Goal: Transaction & Acquisition: Book appointment/travel/reservation

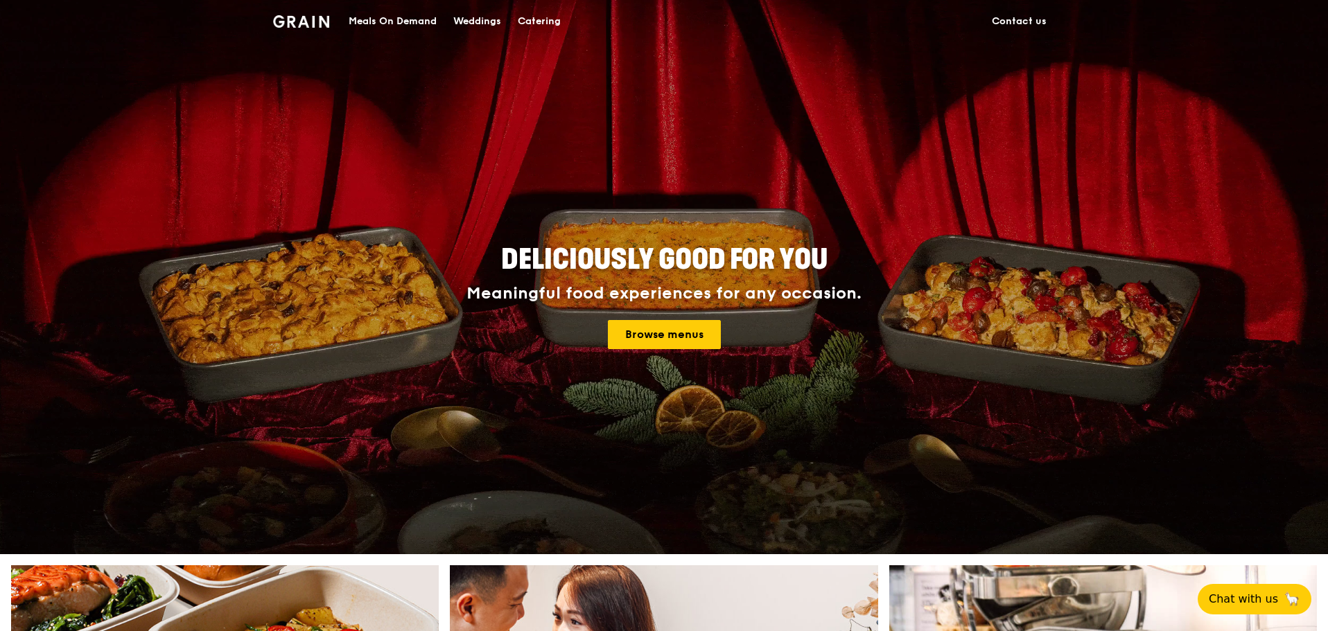
click at [543, 21] on div "Catering" at bounding box center [539, 22] width 43 height 42
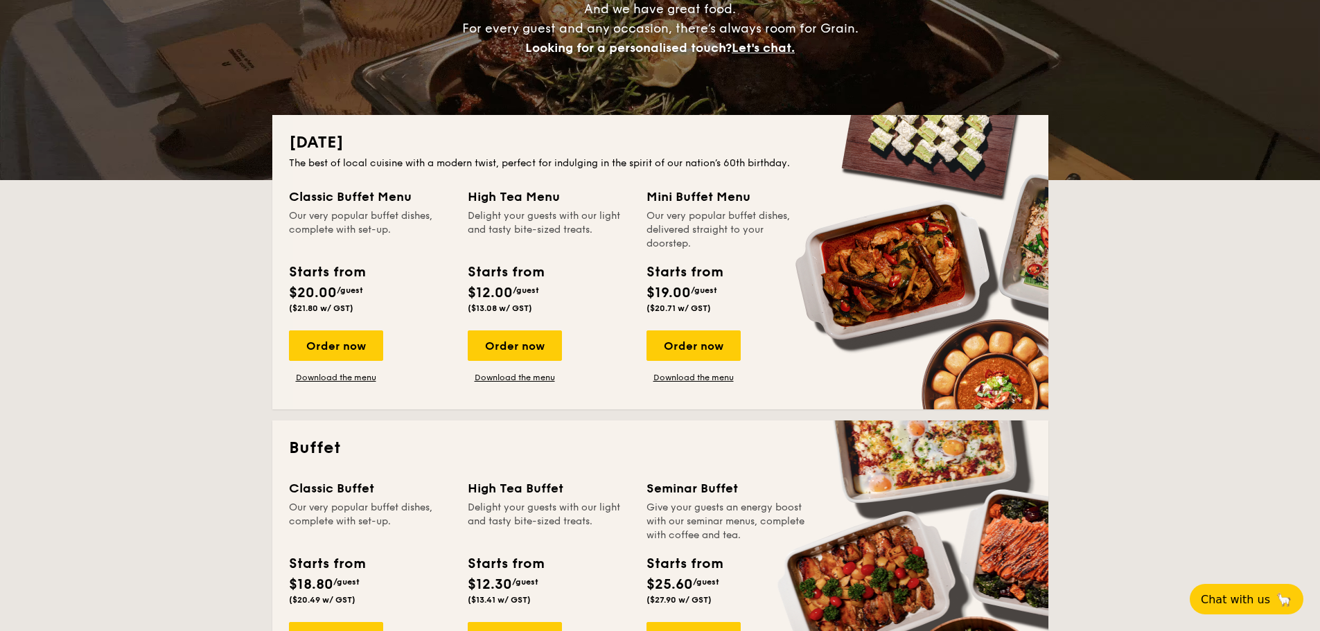
scroll to position [277, 0]
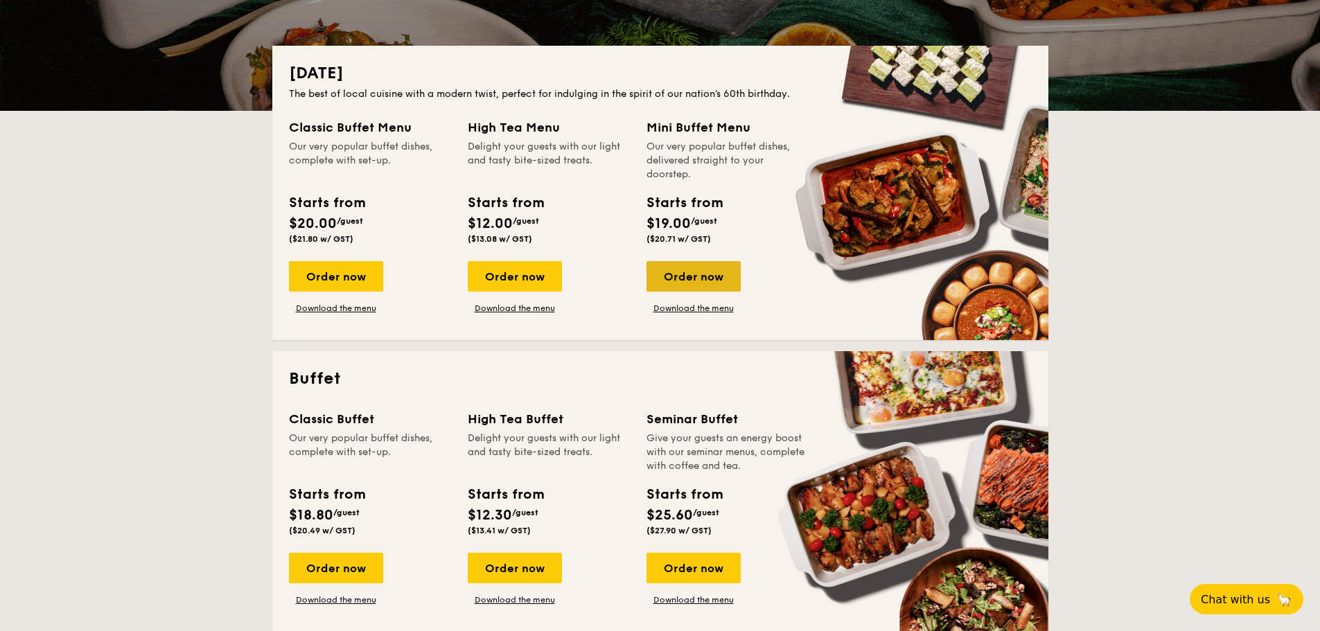
click at [696, 274] on div "Order now" at bounding box center [694, 276] width 94 height 30
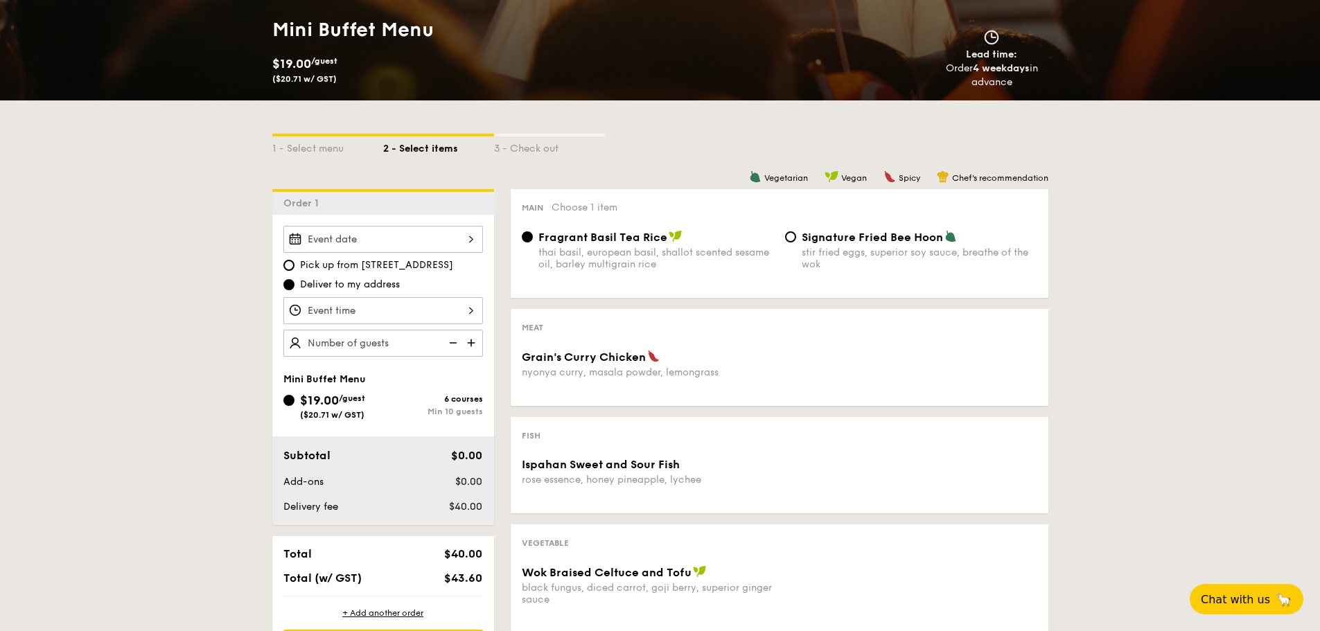
scroll to position [208, 0]
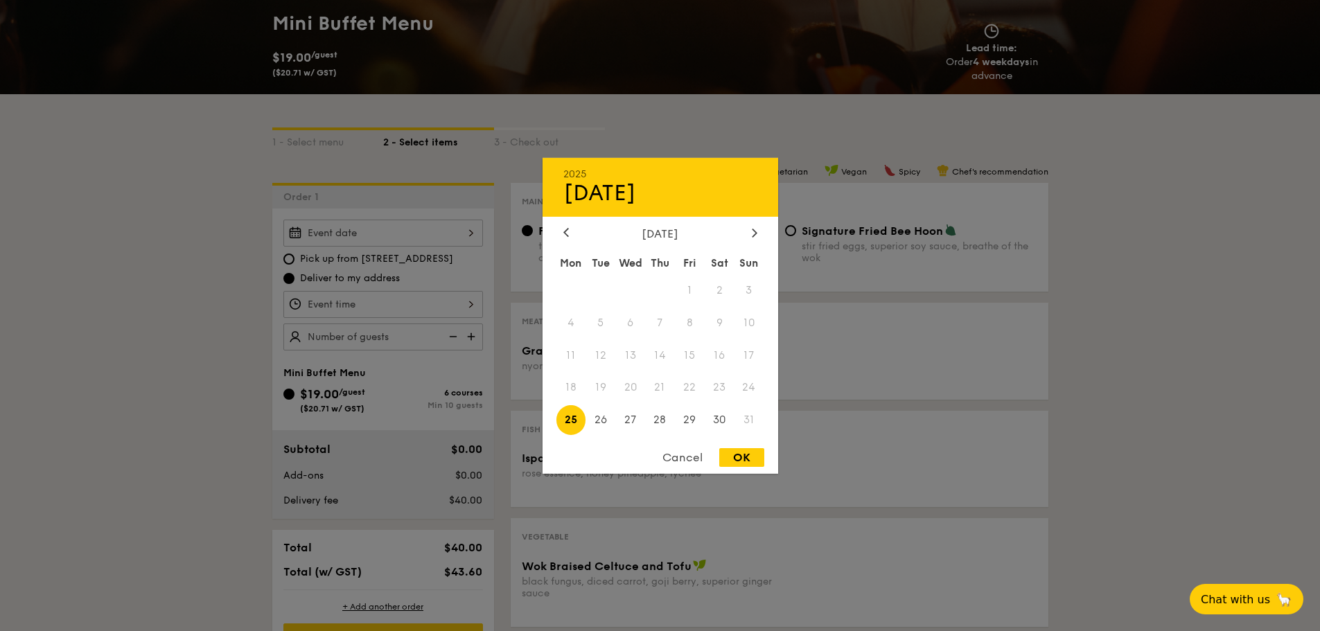
click at [405, 236] on div "2025 Aug [DATE] Tue Wed Thu Fri Sat Sun 1 2 3 4 5 6 7 8 9 10 11 12 13 14 15 16 …" at bounding box center [383, 233] width 200 height 27
click at [243, 378] on div at bounding box center [660, 315] width 1320 height 631
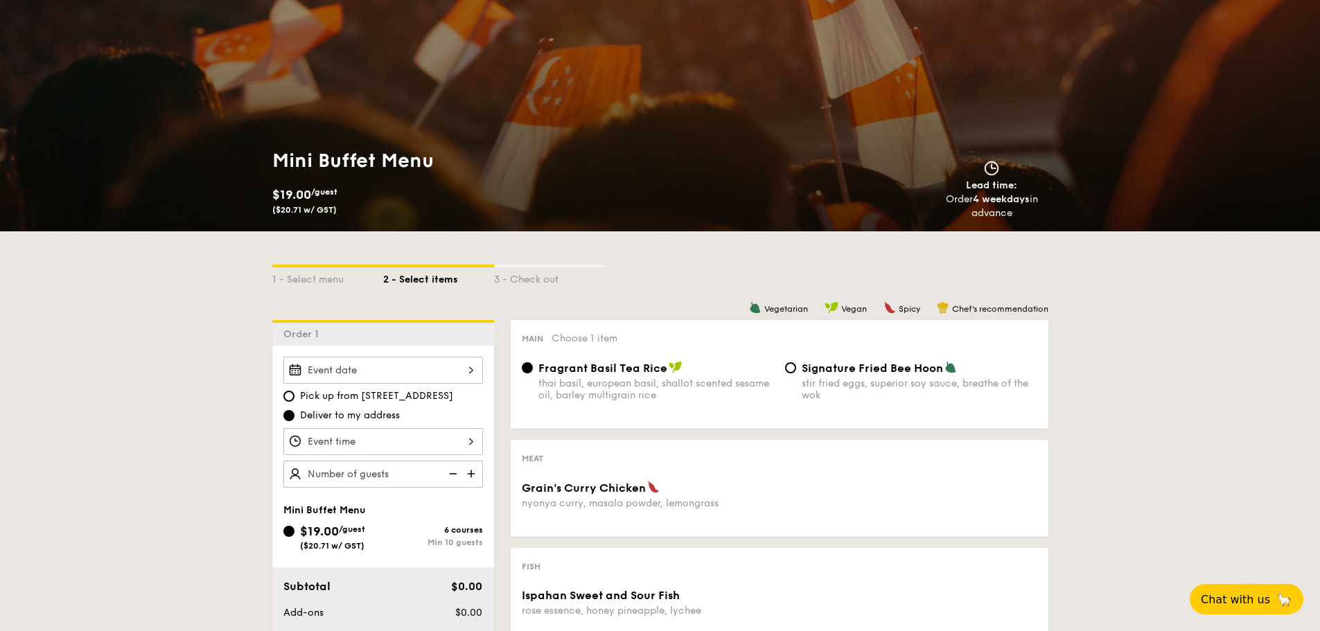
scroll to position [69, 0]
